Goal: Task Accomplishment & Management: Manage account settings

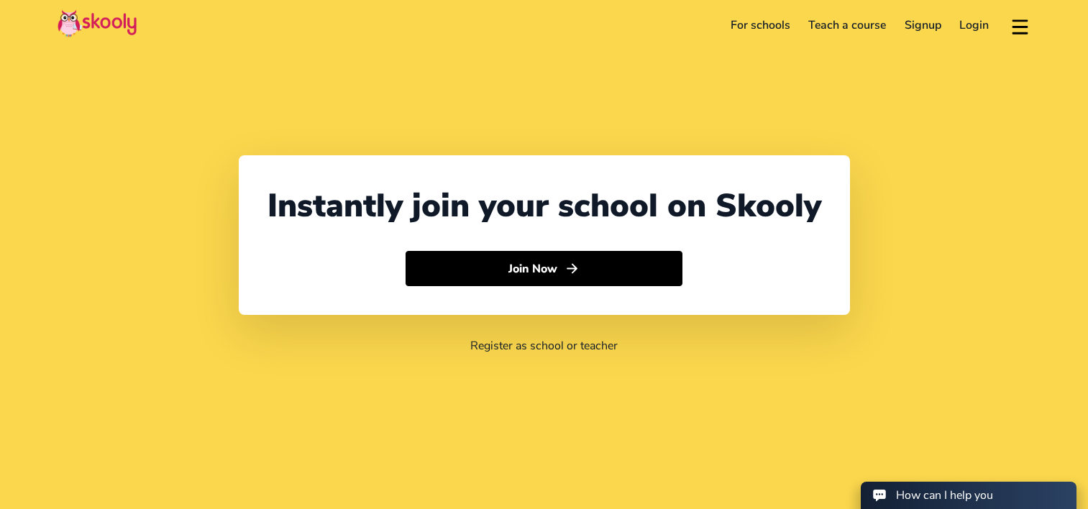
select select "60"
select select "[GEOGRAPHIC_DATA]"
select select "[GEOGRAPHIC_DATA]/Kuala_Lumpur"
click at [986, 22] on link "Login" at bounding box center [974, 25] width 48 height 23
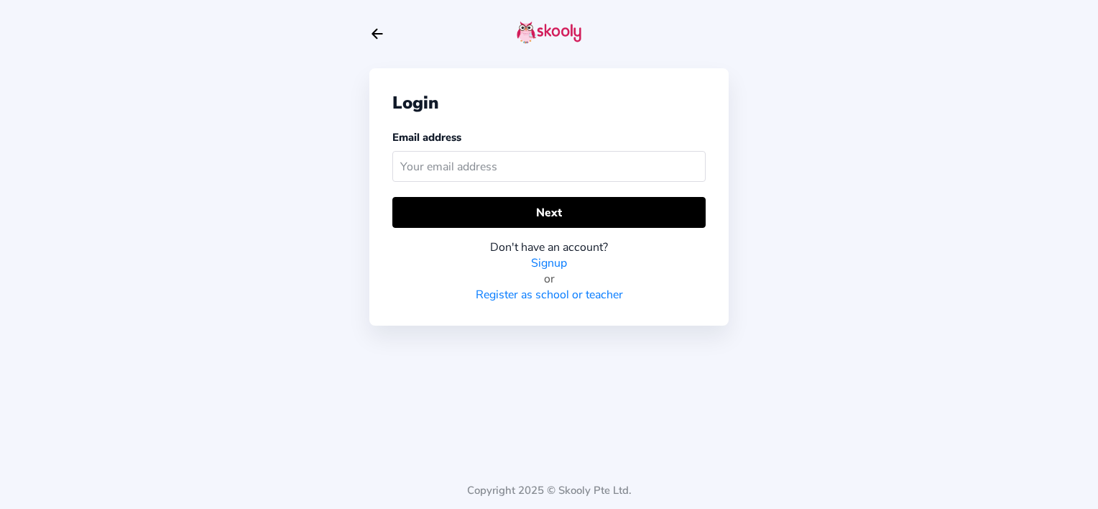
type input "f"
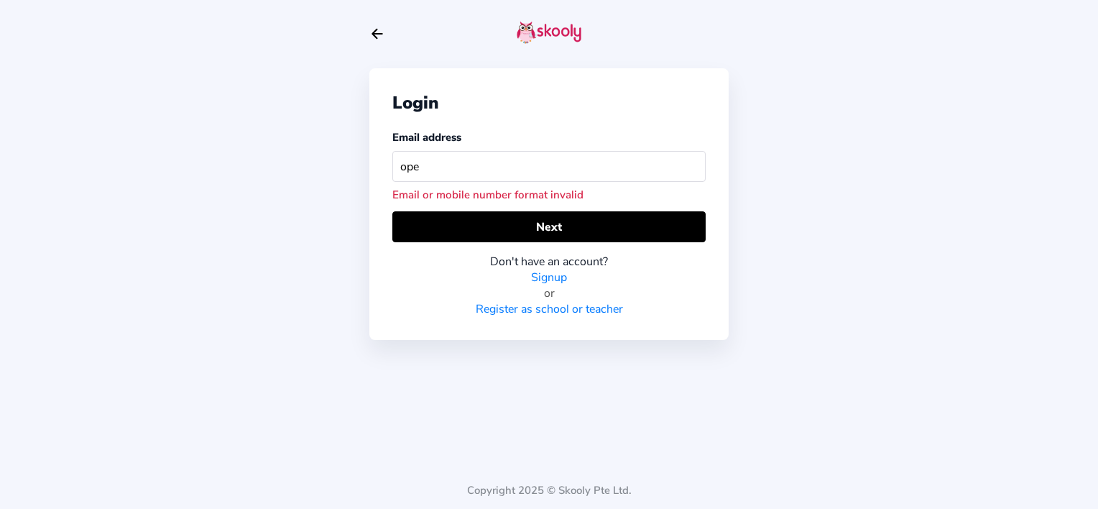
type input "[EMAIL_ADDRESS][DOMAIN_NAME]"
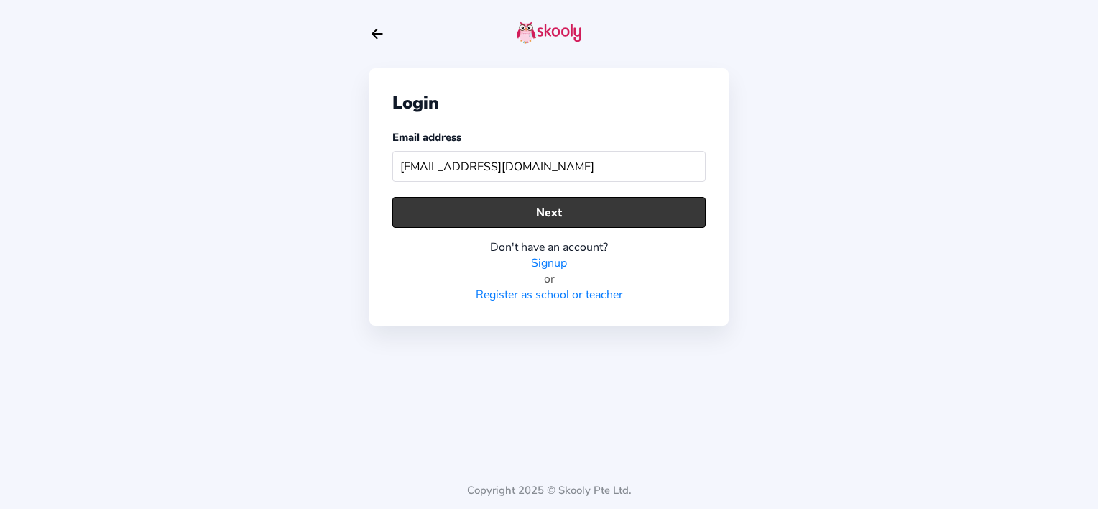
click at [555, 221] on button "Next" at bounding box center [548, 212] width 313 height 31
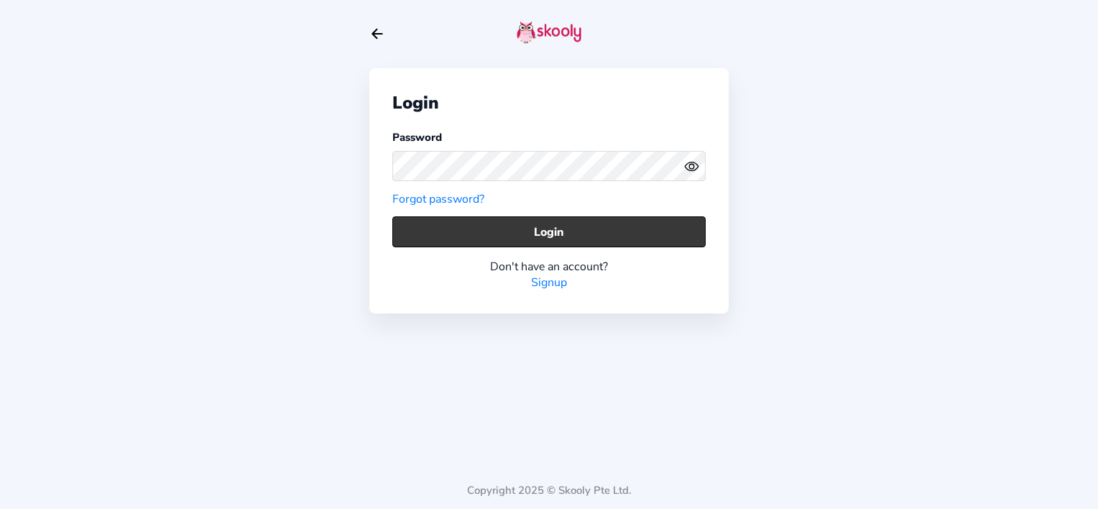
click at [569, 223] on button "Login" at bounding box center [548, 231] width 313 height 31
